Goal: Task Accomplishment & Management: Manage account settings

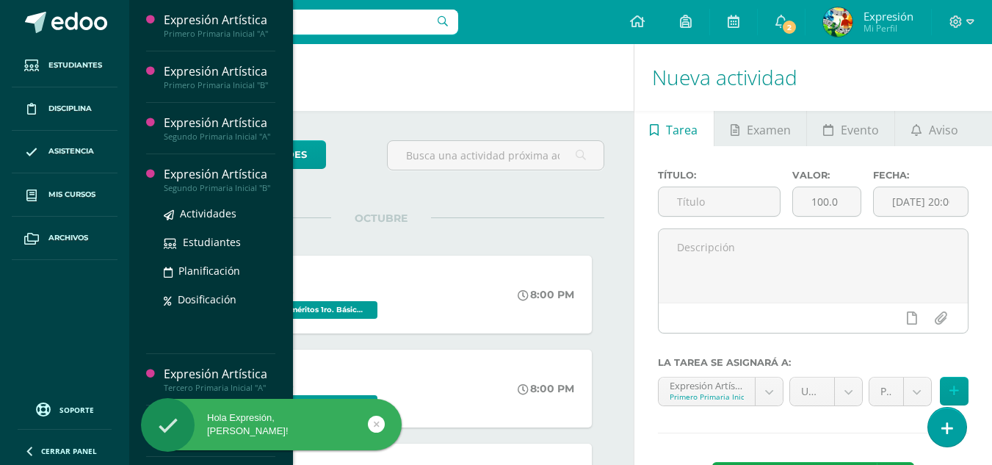
click at [202, 193] on div "Segundo Primaria Inicial "B"" at bounding box center [220, 188] width 112 height 10
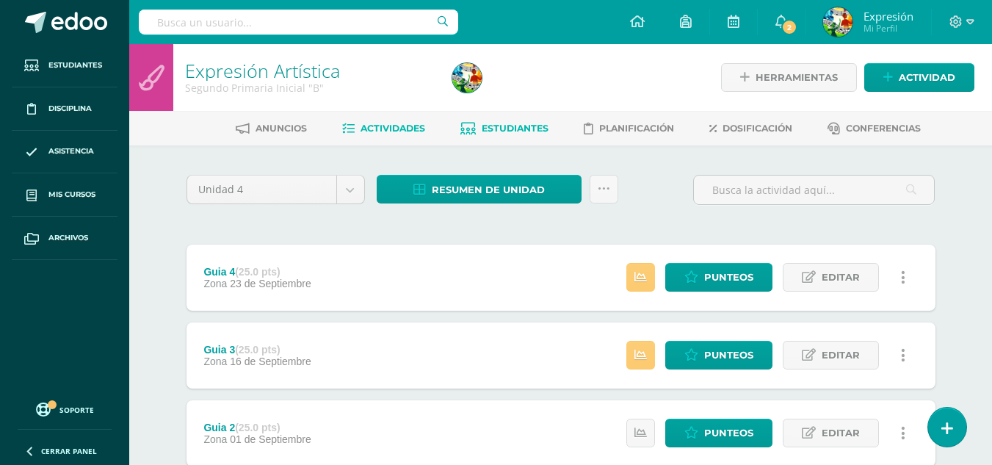
click at [522, 123] on span "Estudiantes" at bounding box center [514, 128] width 67 height 11
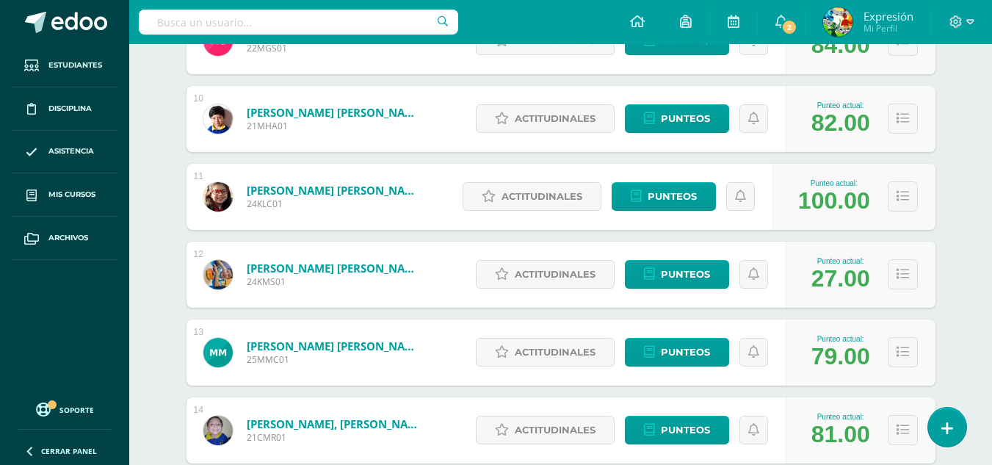
scroll to position [1080, 0]
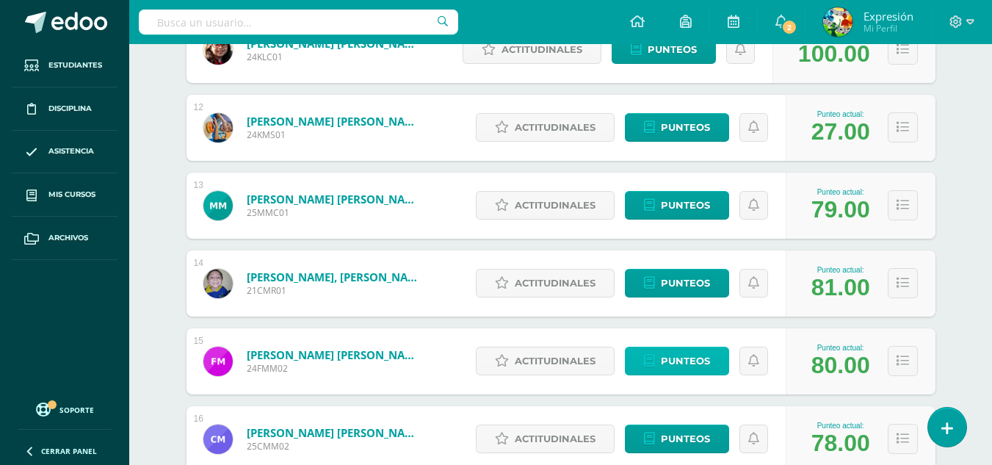
click at [672, 361] on span "Punteos" at bounding box center [685, 360] width 49 height 27
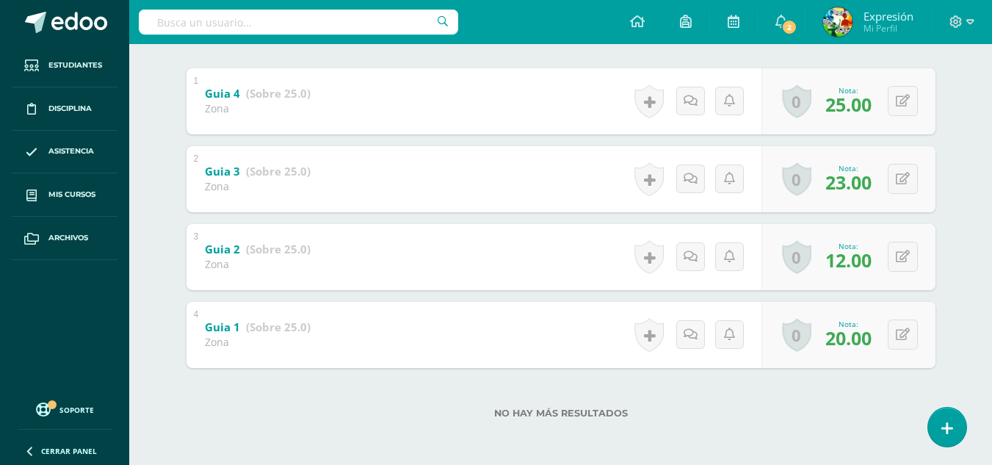
scroll to position [299, 0]
click at [899, 253] on button at bounding box center [902, 256] width 30 height 30
type input "20"
click at [870, 258] on icon at bounding box center [873, 261] width 13 height 12
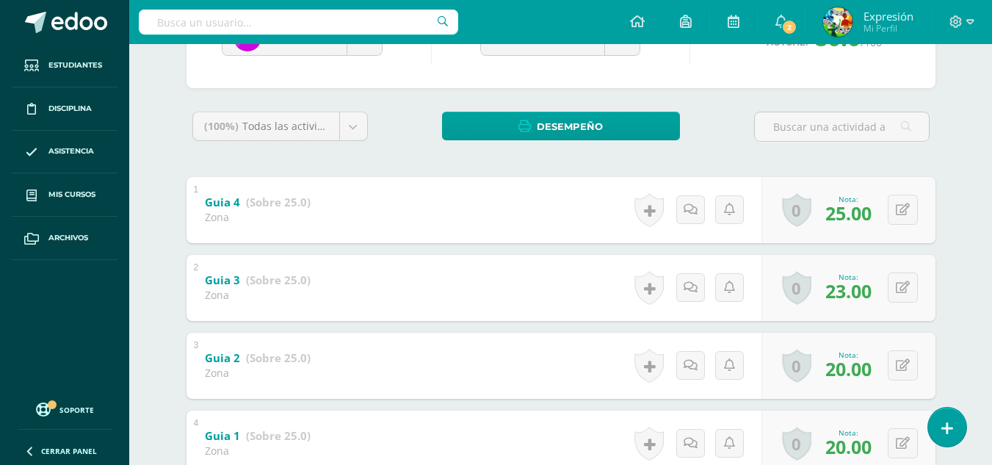
scroll to position [5, 0]
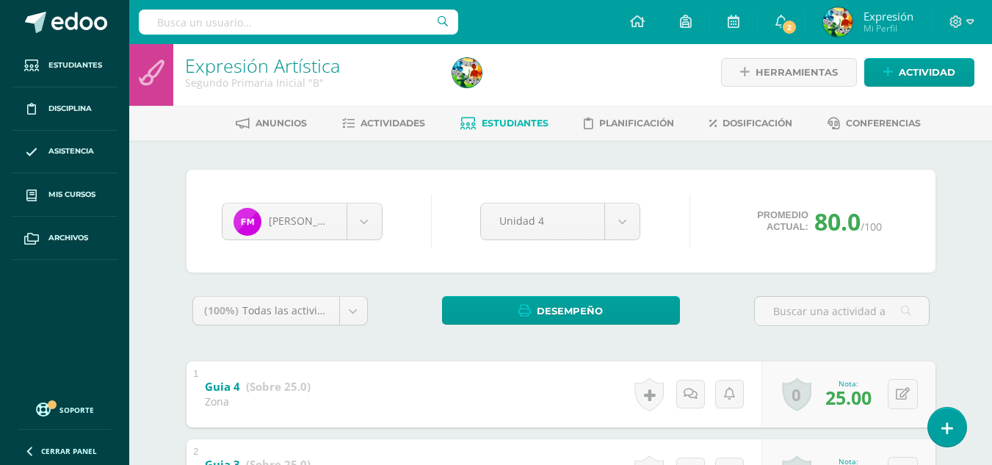
click at [496, 125] on span "Estudiantes" at bounding box center [514, 122] width 67 height 11
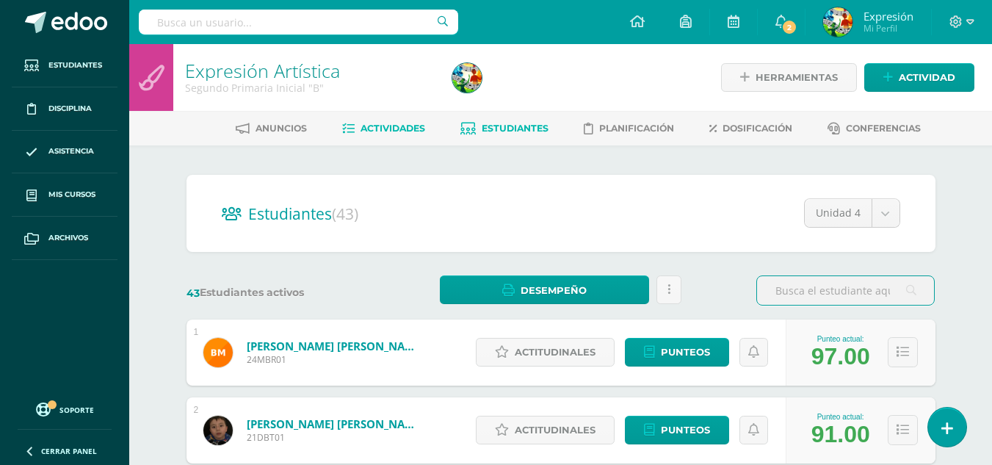
click at [396, 120] on link "Actividades" at bounding box center [383, 128] width 83 height 23
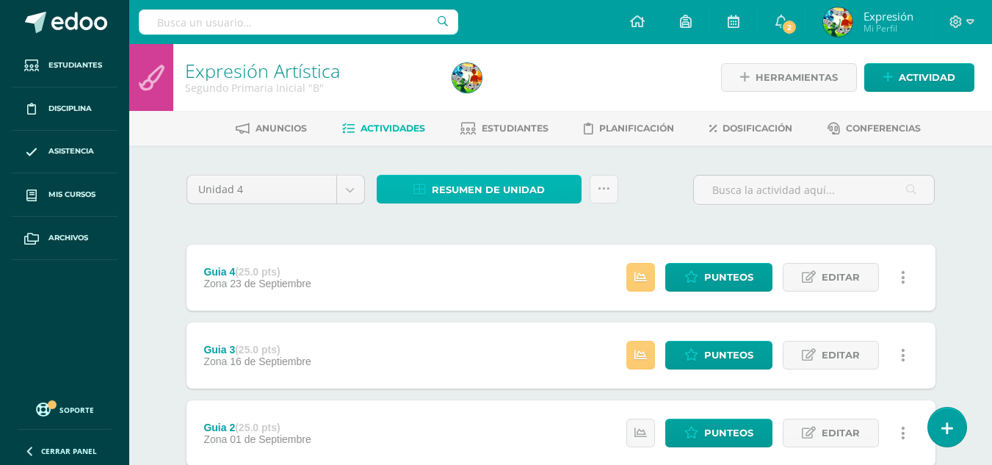
click at [509, 196] on span "Resumen de unidad" at bounding box center [488, 189] width 113 height 27
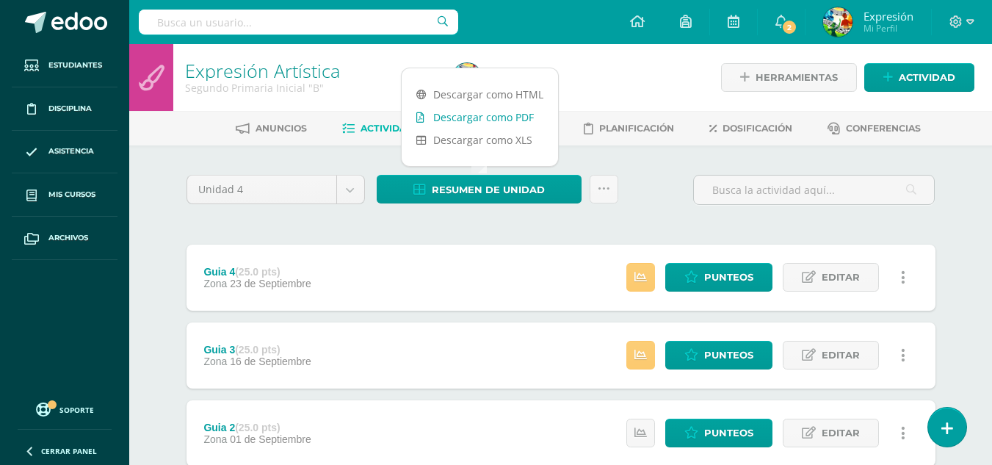
click at [509, 117] on link "Descargar como PDF" at bounding box center [479, 117] width 156 height 23
click at [246, 232] on div "Unidad 4 Unidad 1 Unidad 2 Unidad 3 Unidad 4 Resumen de unidad Subir actividade…" at bounding box center [561, 393] width 760 height 437
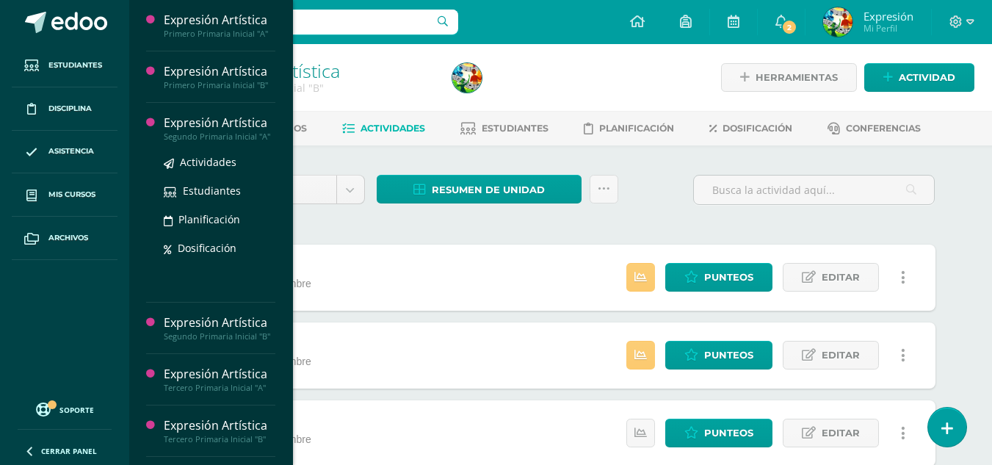
click at [223, 129] on div "Expresión Artística" at bounding box center [220, 122] width 112 height 17
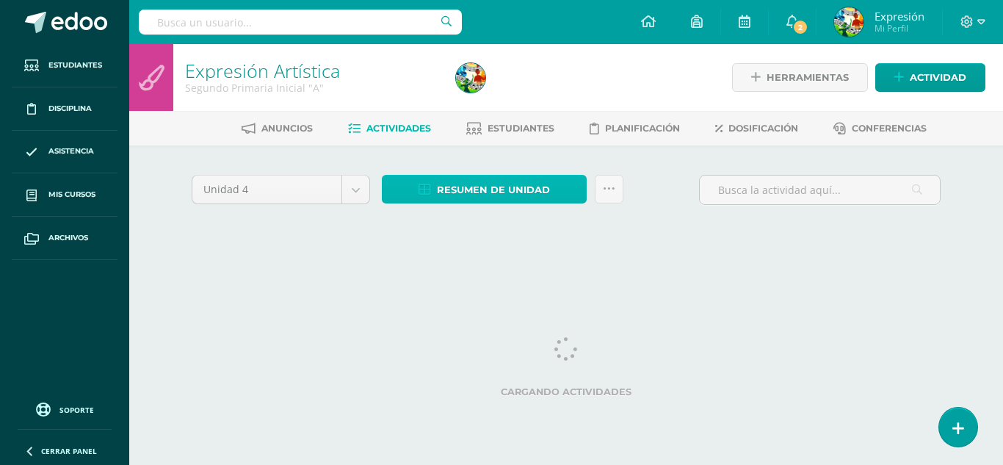
click at [528, 186] on span "Resumen de unidad" at bounding box center [493, 189] width 113 height 27
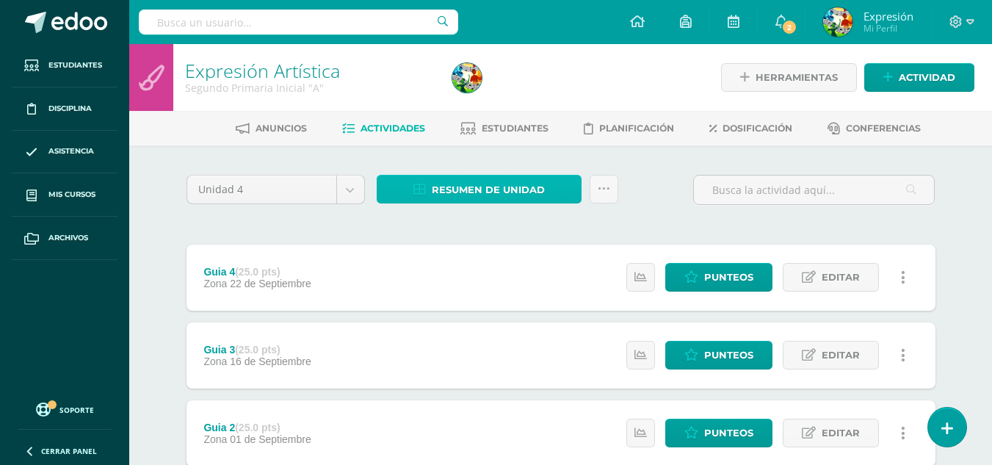
click at [479, 192] on span "Resumen de unidad" at bounding box center [488, 189] width 113 height 27
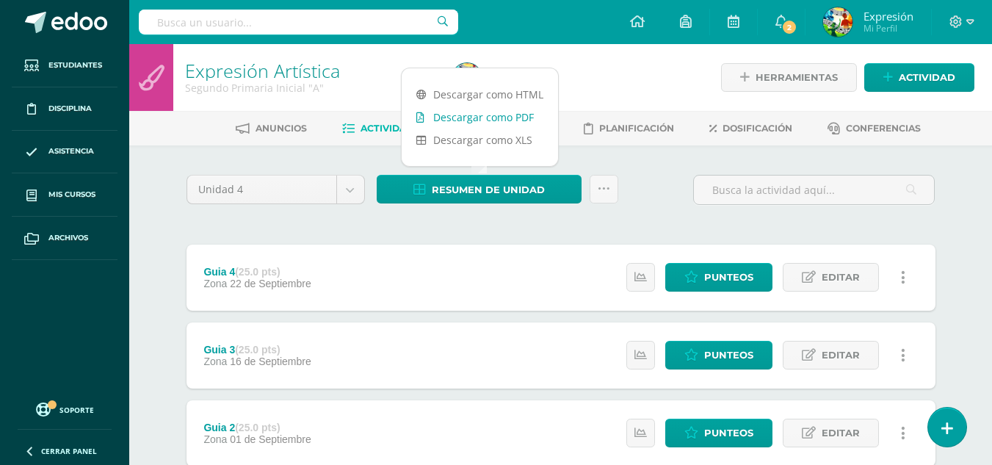
click at [523, 116] on link "Descargar como PDF" at bounding box center [479, 117] width 156 height 23
click at [969, 21] on icon at bounding box center [970, 21] width 8 height 13
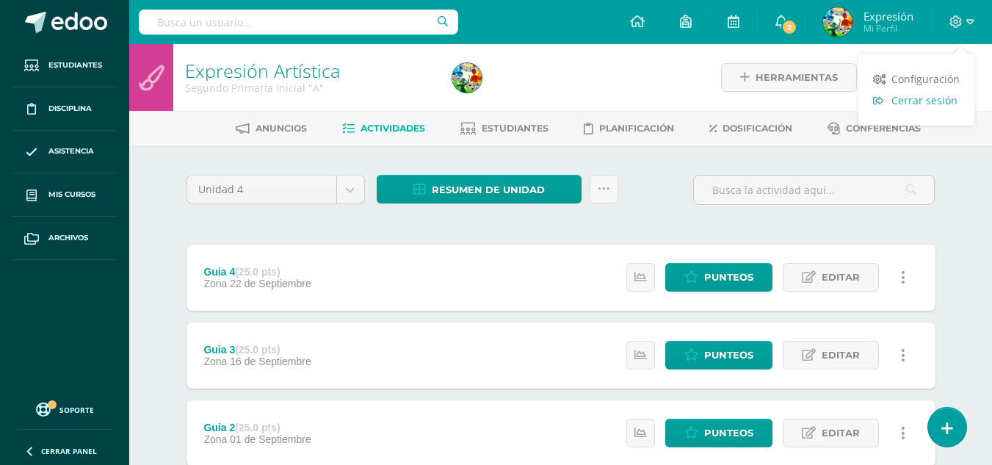
click at [920, 101] on span "Cerrar sesión" at bounding box center [924, 100] width 66 height 14
